Goal: Information Seeking & Learning: Find contact information

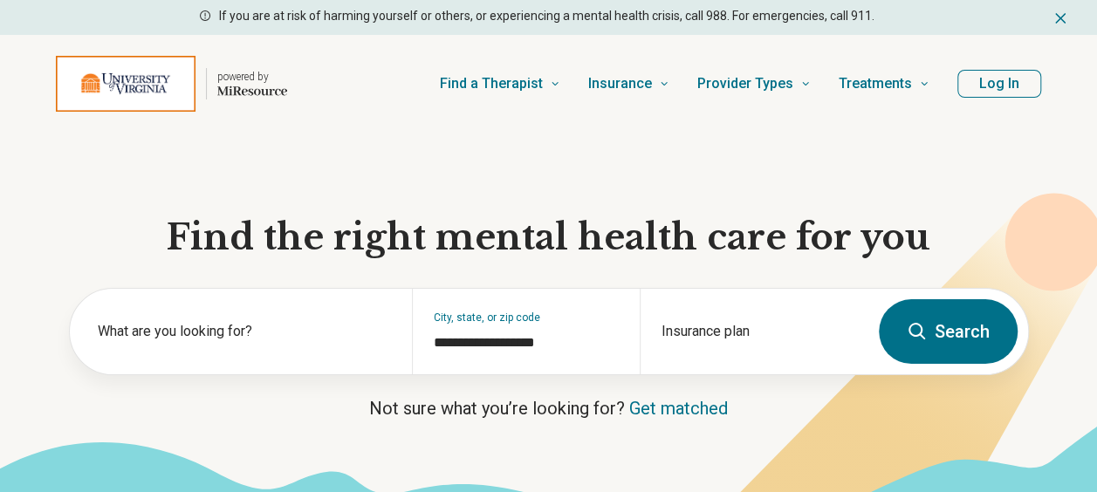
click at [990, 92] on button "Log In" at bounding box center [999, 84] width 84 height 28
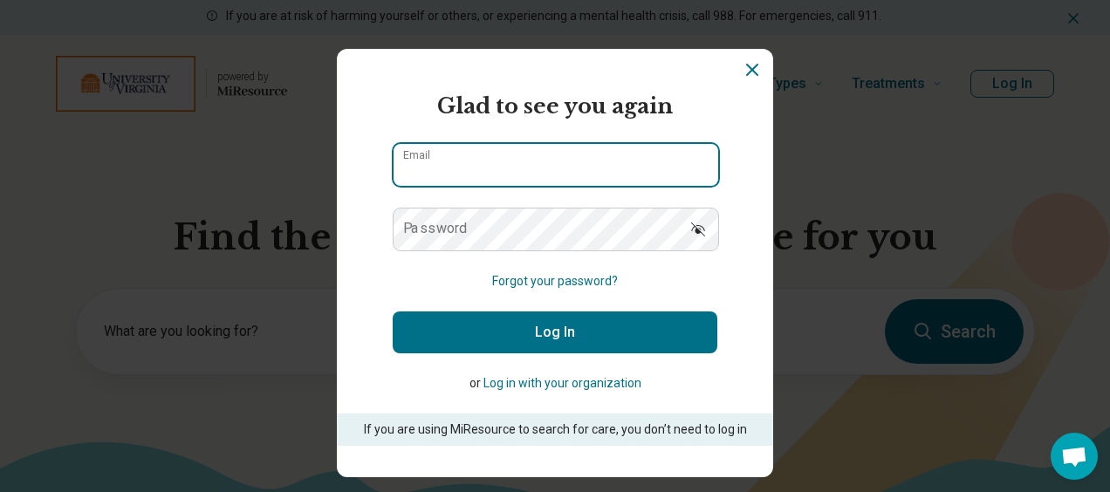
type input "**********"
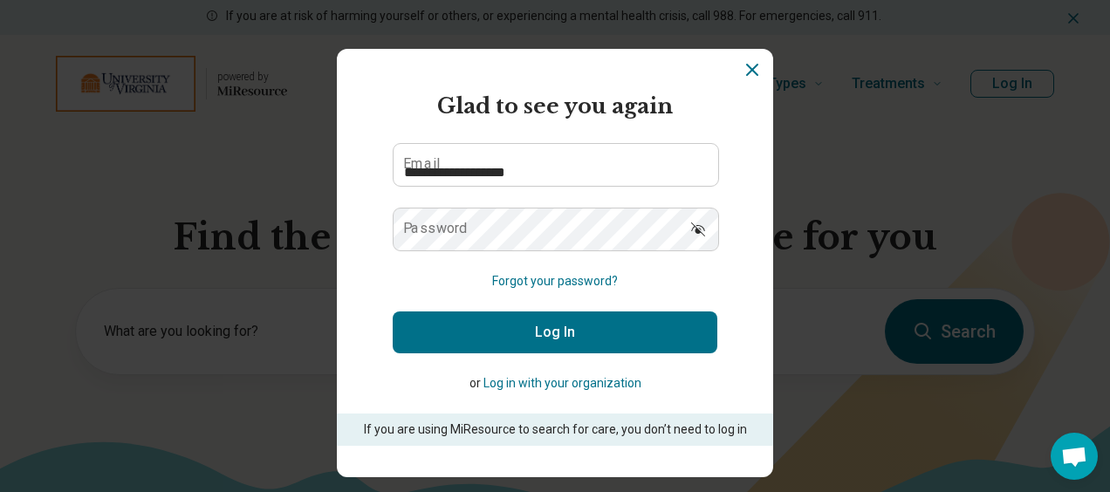
click at [560, 139] on form "**********" at bounding box center [555, 268] width 325 height 355
click at [532, 325] on button "Log In" at bounding box center [555, 332] width 325 height 42
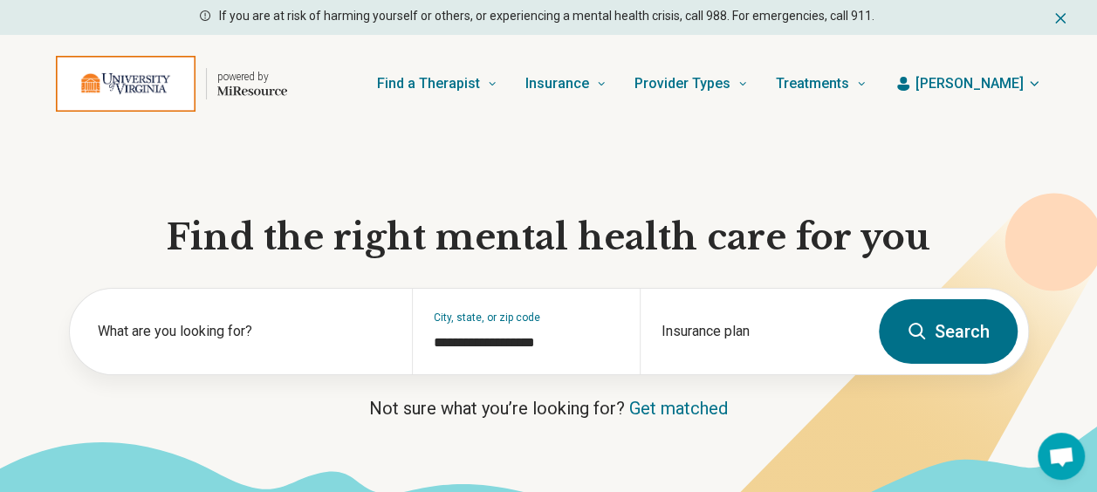
click at [1019, 214] on icon at bounding box center [1053, 243] width 98 height 98
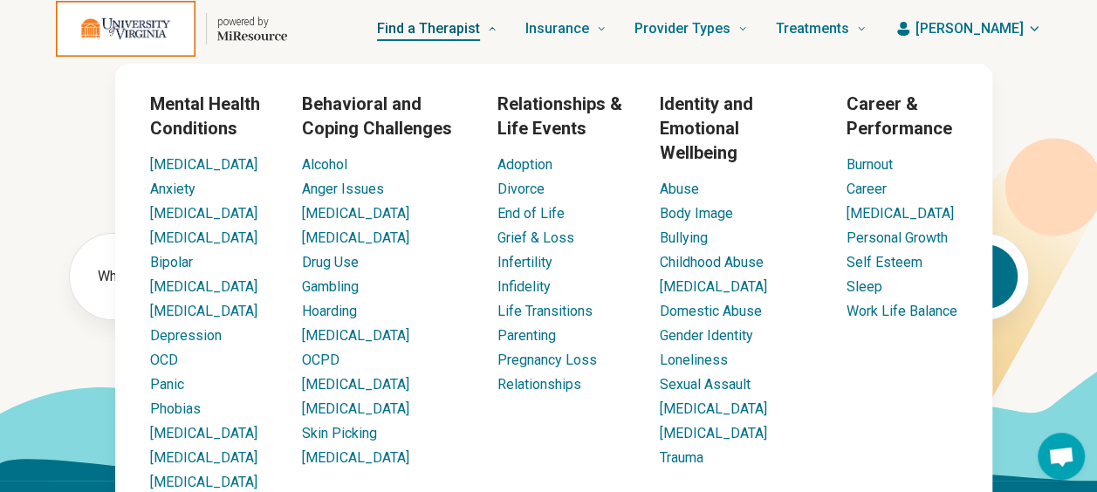
scroll to position [68, 0]
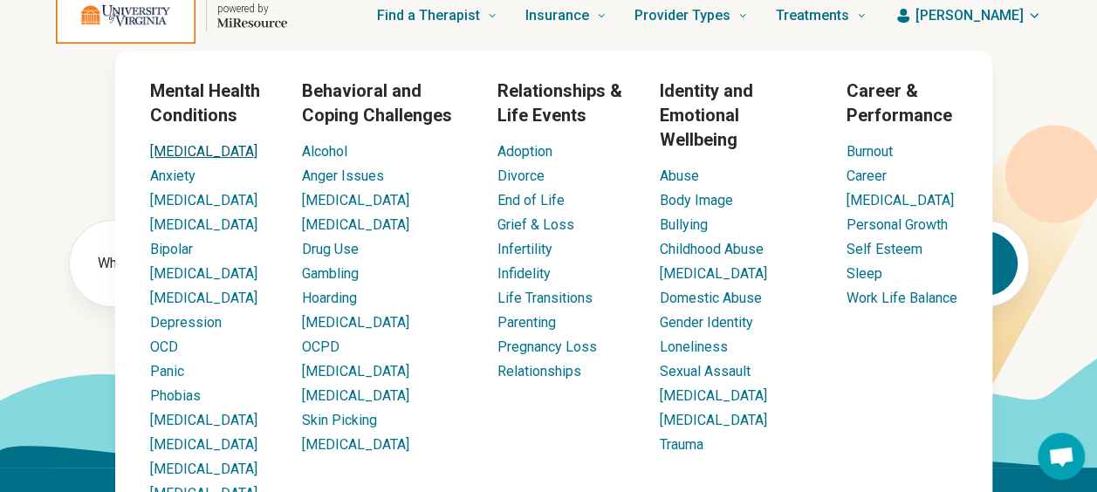
click at [167, 143] on link "[MEDICAL_DATA]" at bounding box center [203, 151] width 107 height 17
click at [171, 150] on link "[MEDICAL_DATA]" at bounding box center [203, 151] width 107 height 17
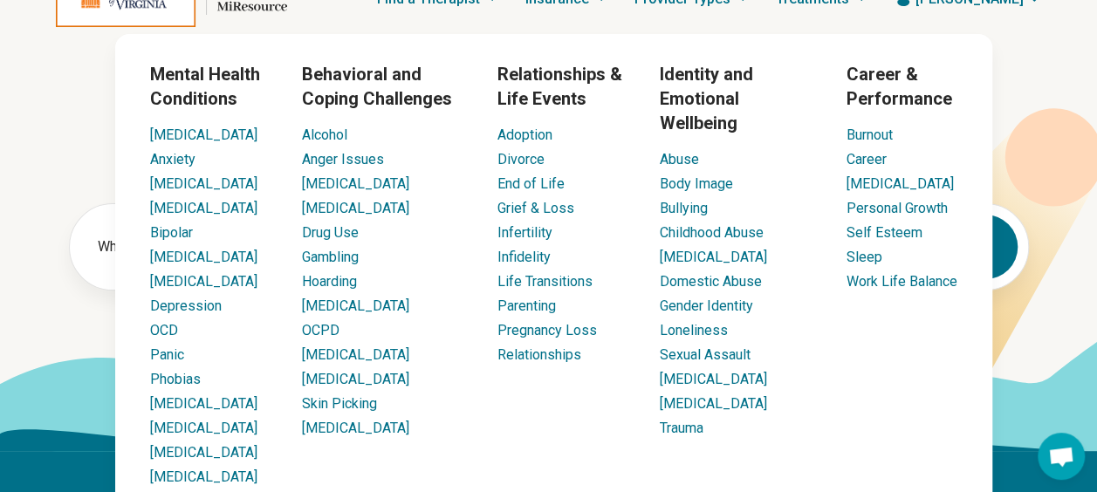
scroll to position [86, 0]
click at [154, 129] on link "[MEDICAL_DATA]" at bounding box center [203, 134] width 107 height 17
click at [162, 137] on link "[MEDICAL_DATA]" at bounding box center [203, 134] width 107 height 17
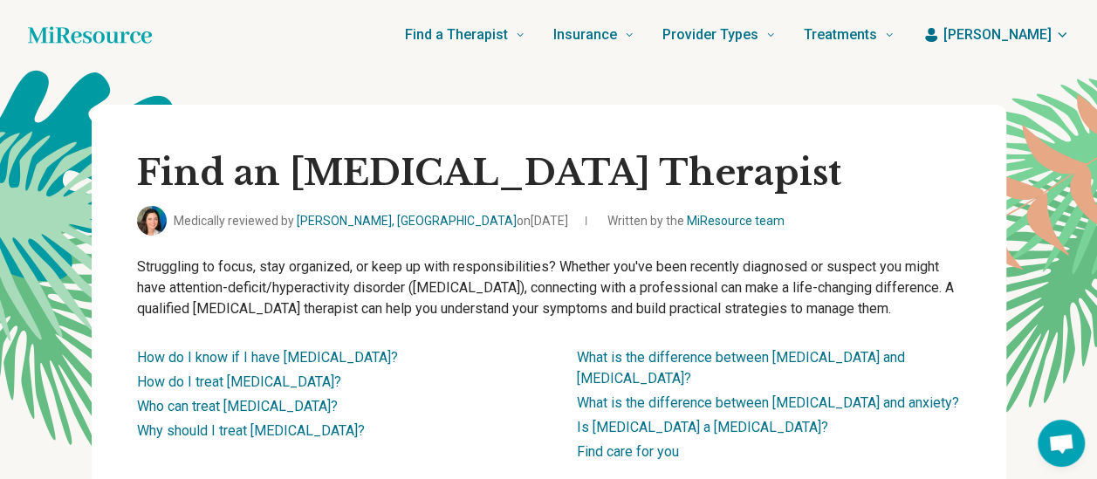
drag, startPoint x: 162, startPoint y: 137, endPoint x: 356, endPoint y: 51, distance: 212.1
click at [356, 51] on div "Find a Therapist Mental Health Conditions [MEDICAL_DATA] Anxiety [MEDICAL_DATA]…" at bounding box center [537, 35] width 715 height 70
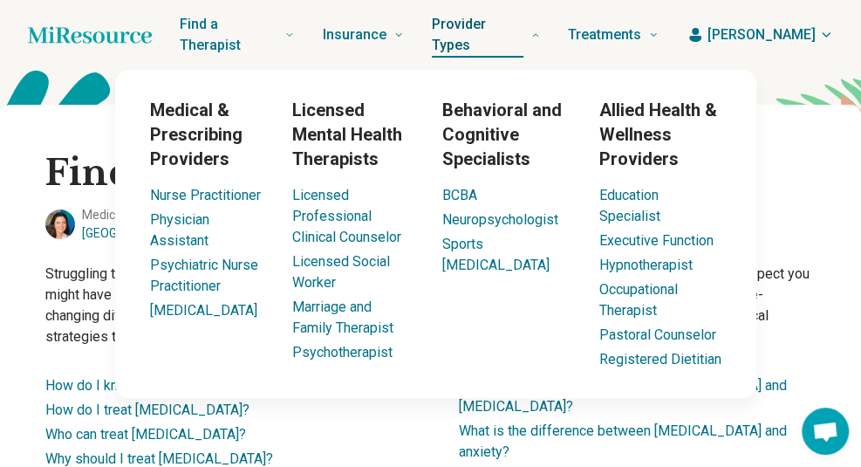
click at [540, 55] on link "Provider Types" at bounding box center [486, 35] width 108 height 70
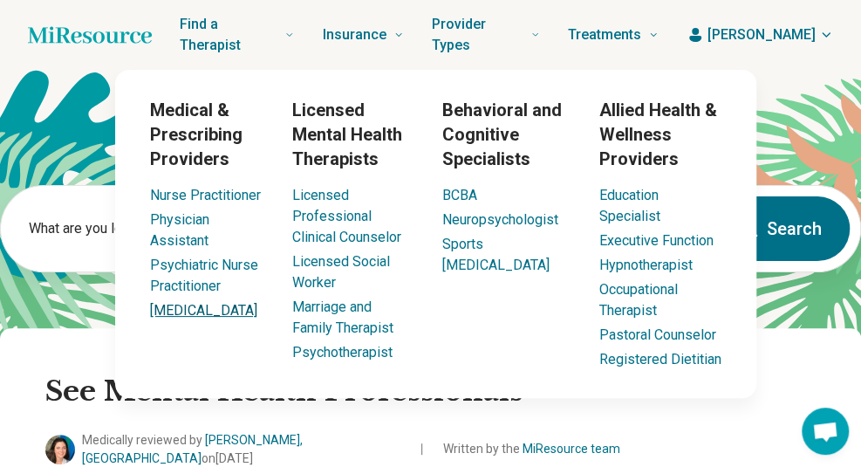
click at [171, 314] on link "[MEDICAL_DATA]" at bounding box center [203, 310] width 107 height 17
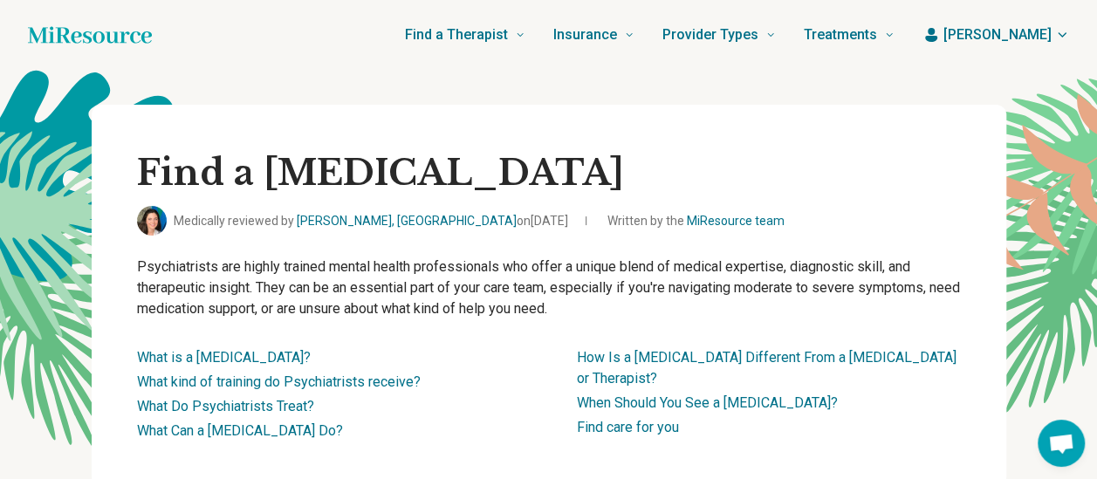
click at [1051, 40] on span "[PERSON_NAME]" at bounding box center [997, 34] width 108 height 21
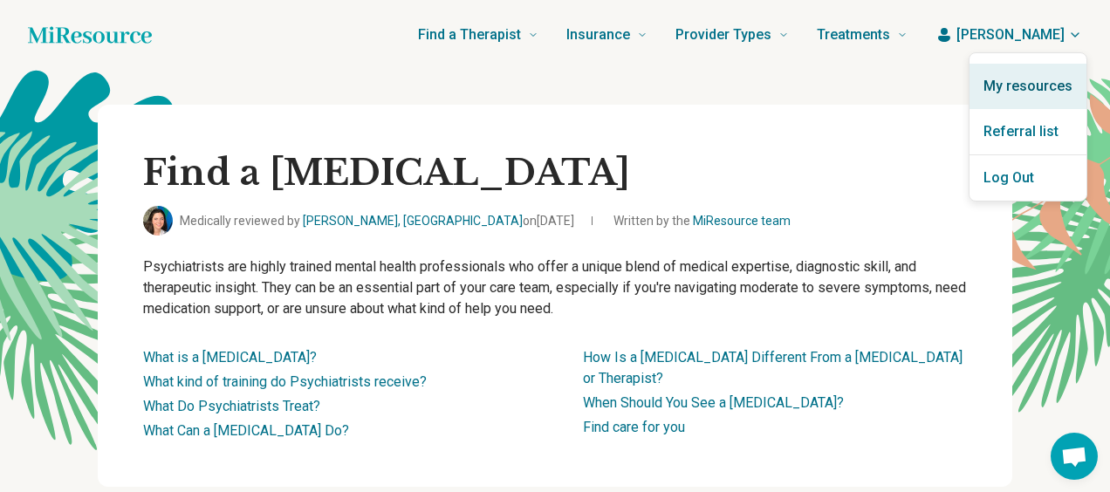
click at [1019, 82] on link "My resources" at bounding box center [1027, 86] width 117 height 45
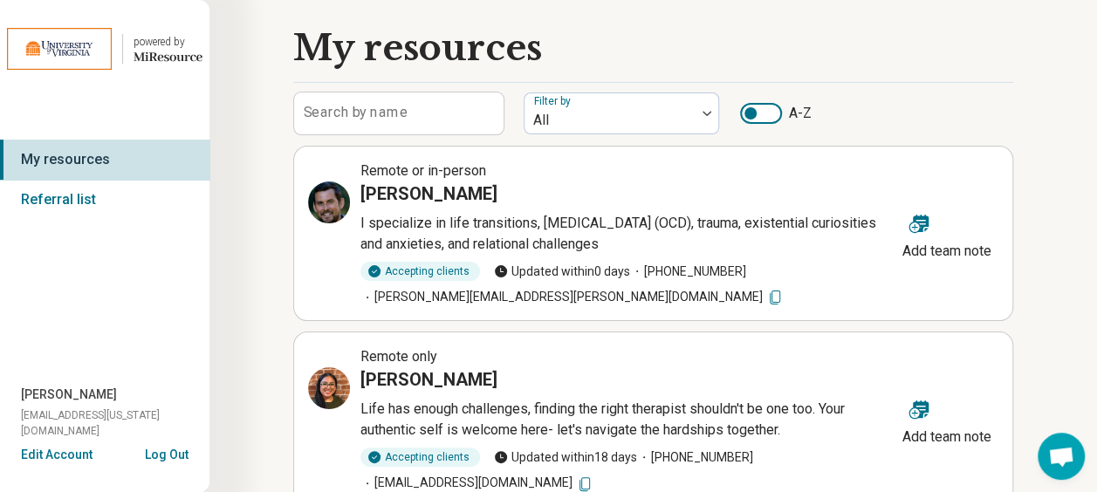
click at [373, 117] on label "Search by name" at bounding box center [356, 113] width 104 height 14
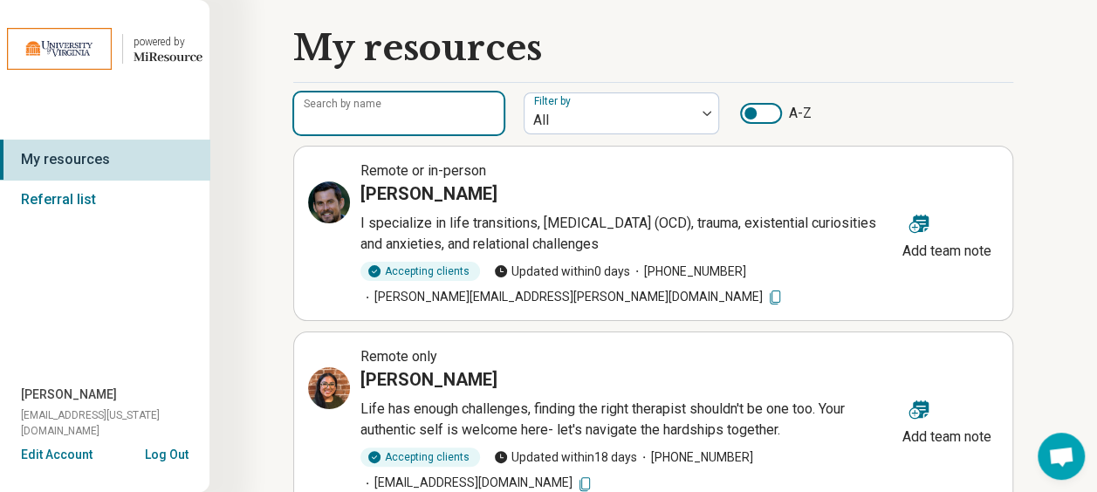
click at [373, 117] on input "Search by name" at bounding box center [398, 113] width 209 height 42
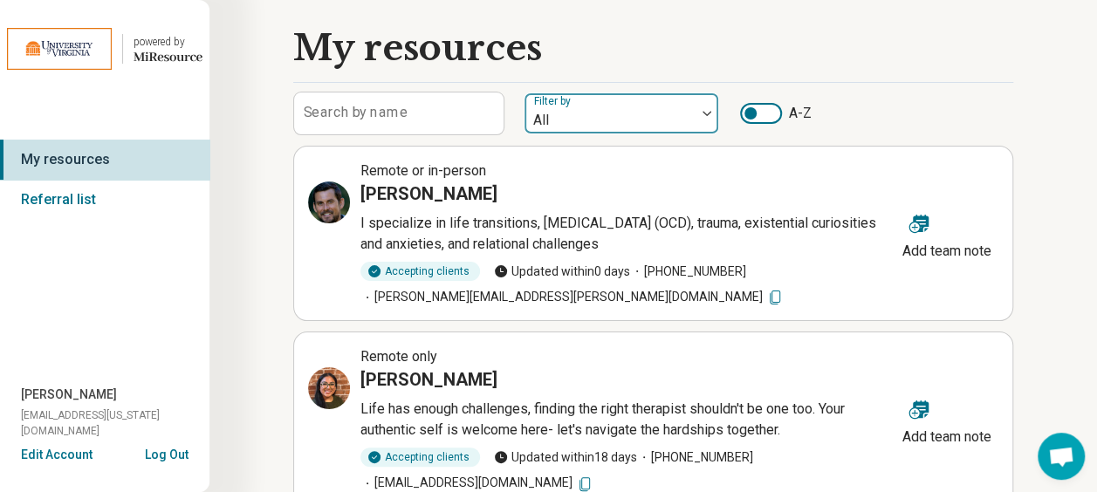
click at [589, 108] on div at bounding box center [609, 120] width 157 height 24
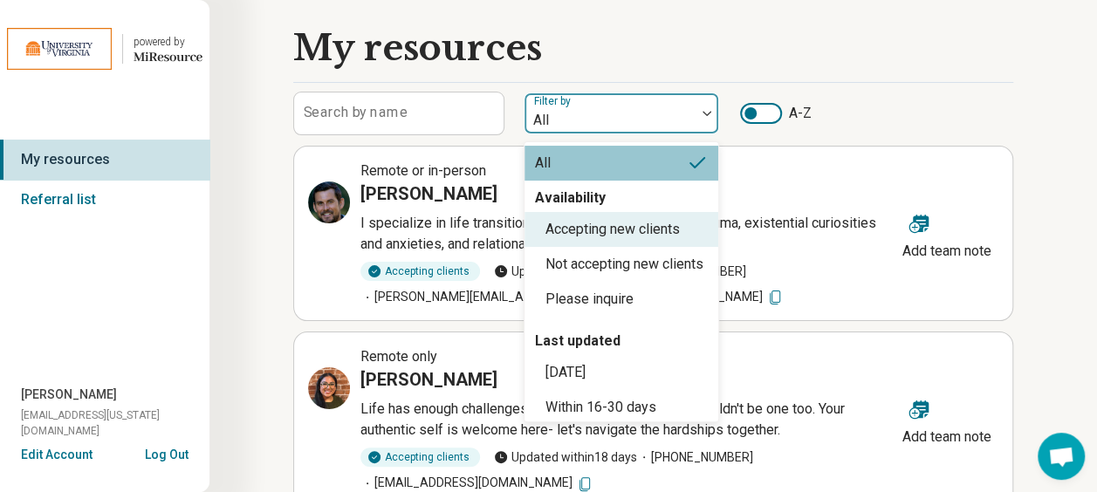
click at [802, 51] on div "My resources" at bounding box center [653, 48] width 720 height 40
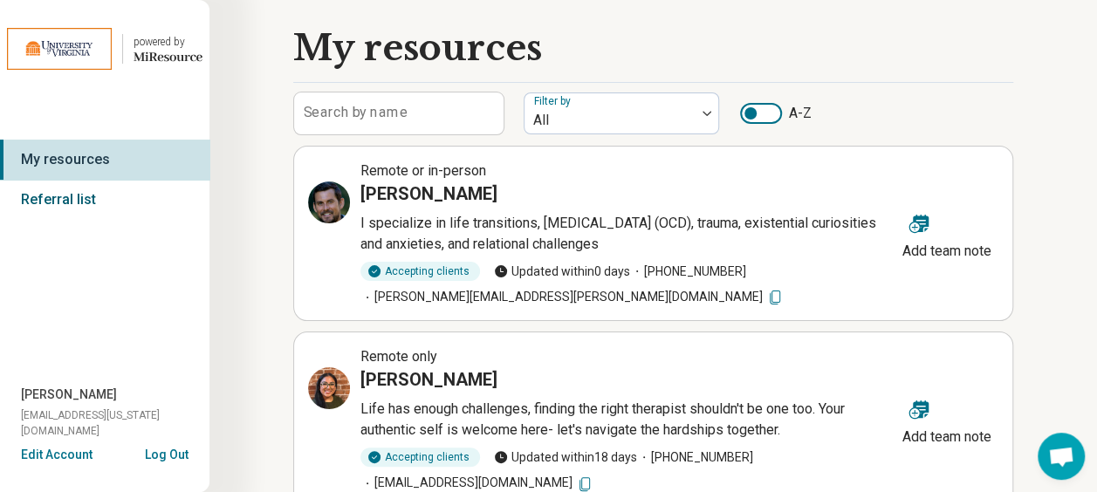
click at [31, 213] on link "Referral list" at bounding box center [104, 200] width 209 height 40
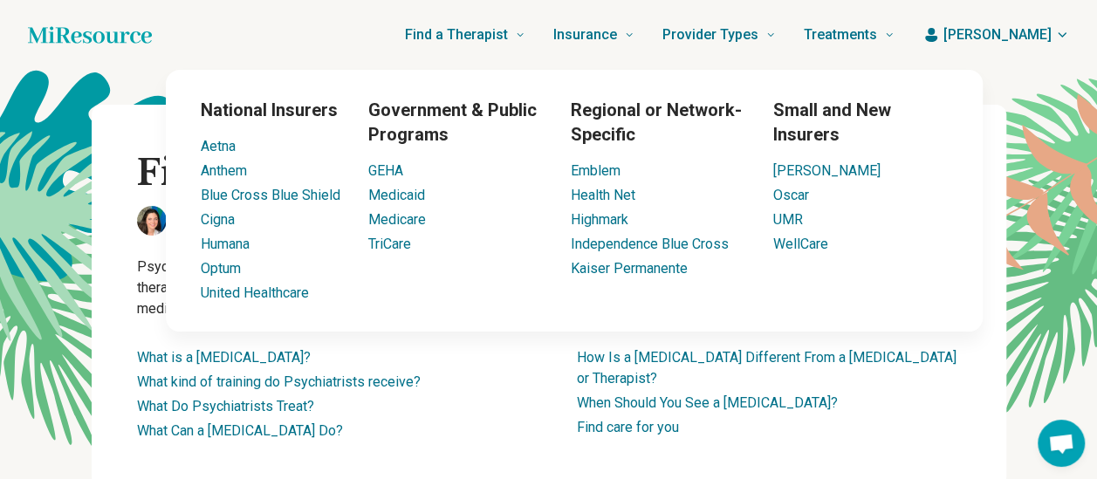
click at [112, 26] on icon "Home page" at bounding box center [90, 34] width 124 height 35
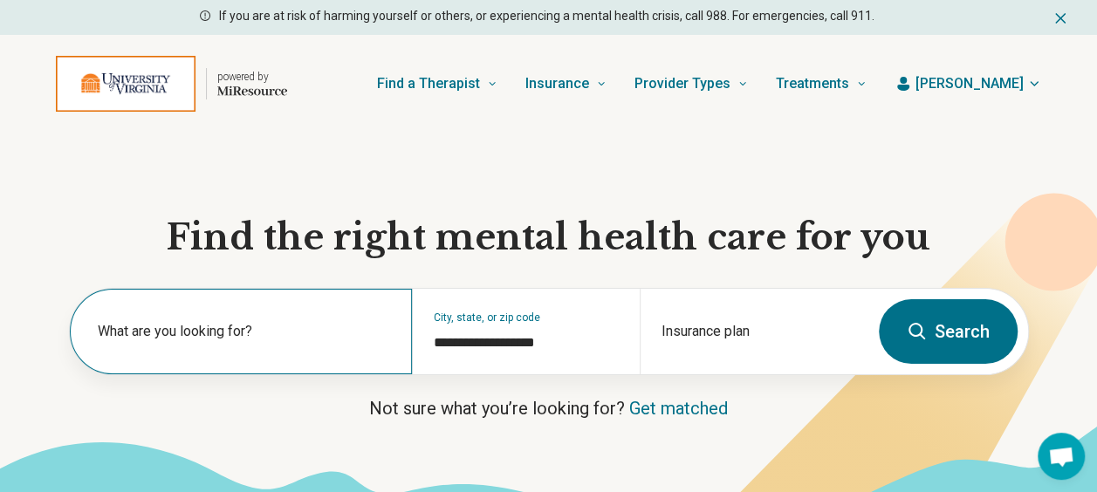
click at [324, 314] on div "What are you looking for?" at bounding box center [241, 332] width 342 height 86
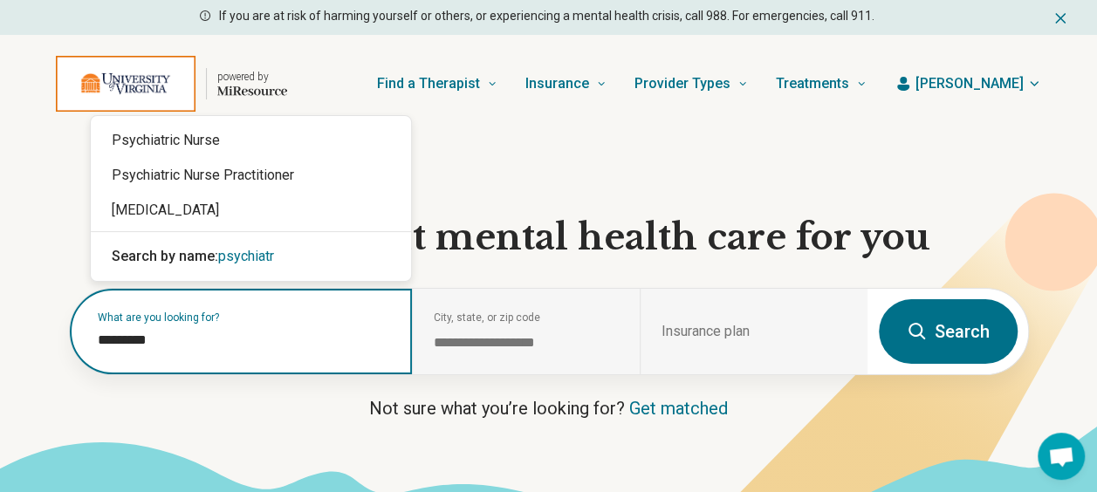
type input "**********"
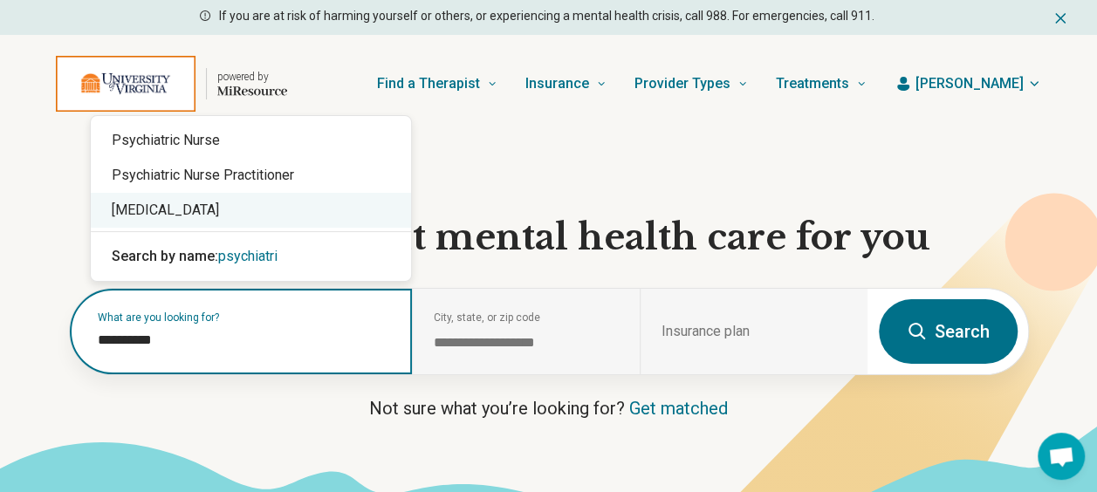
click at [285, 226] on div "[MEDICAL_DATA]" at bounding box center [251, 210] width 320 height 35
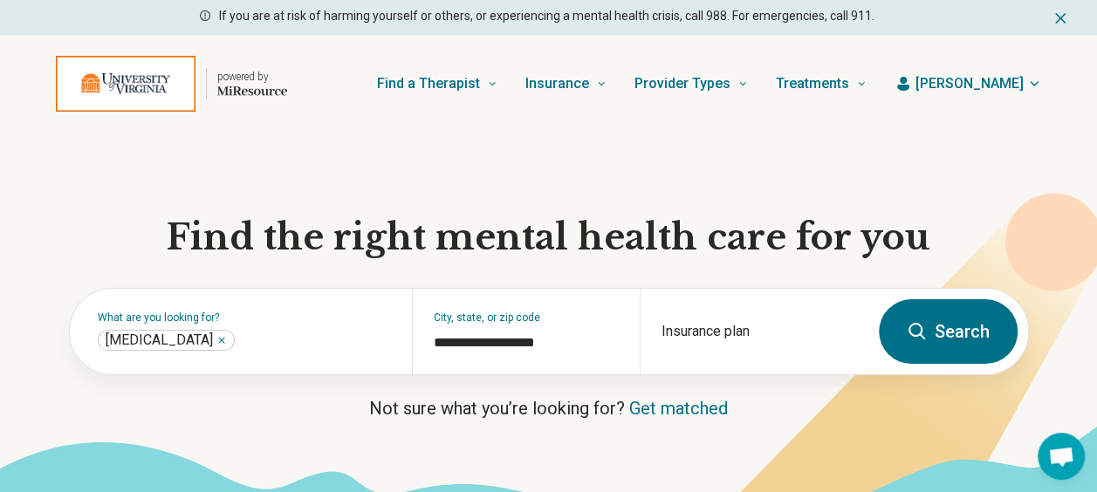
click at [911, 332] on icon at bounding box center [916, 331] width 17 height 17
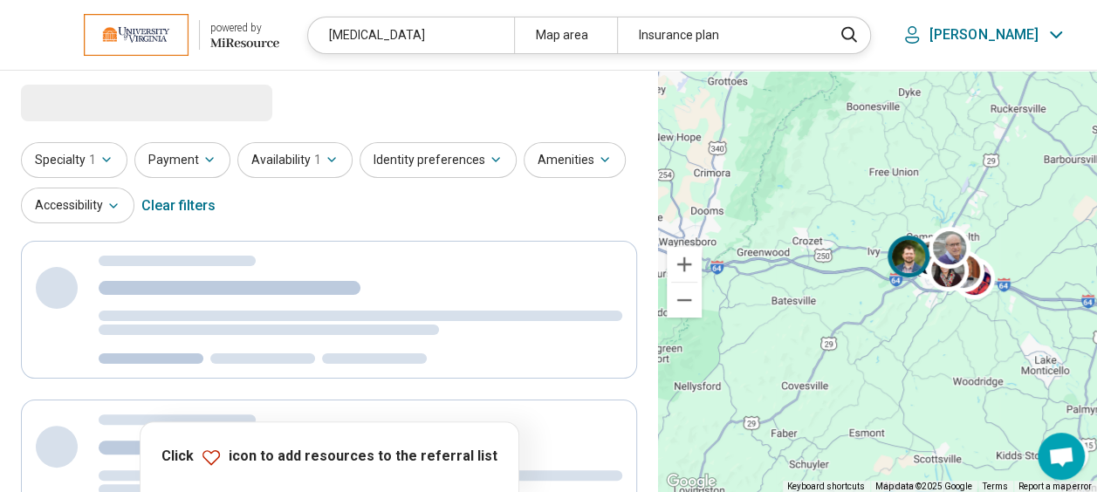
select select "***"
